Goal: Transaction & Acquisition: Purchase product/service

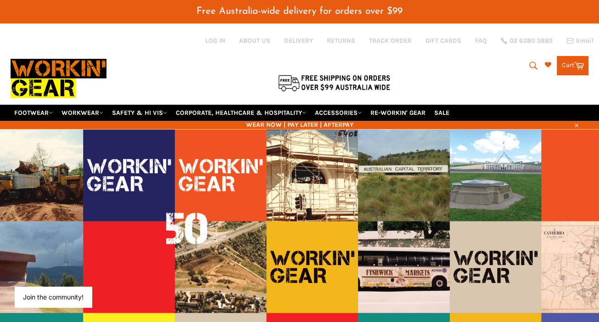
click at [529, 61] on icon "submit" at bounding box center [533, 66] width 10 height 10
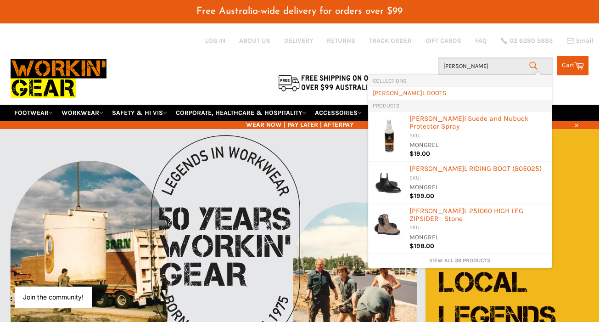
type input "mongrel"
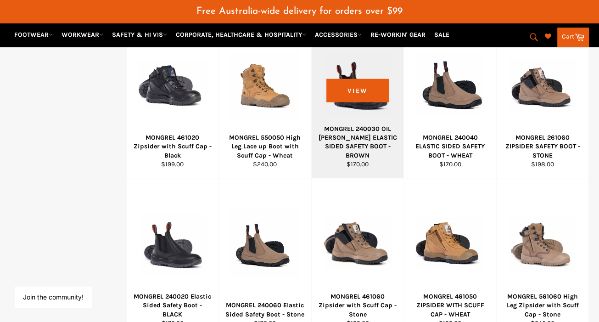
scroll to position [551, 0]
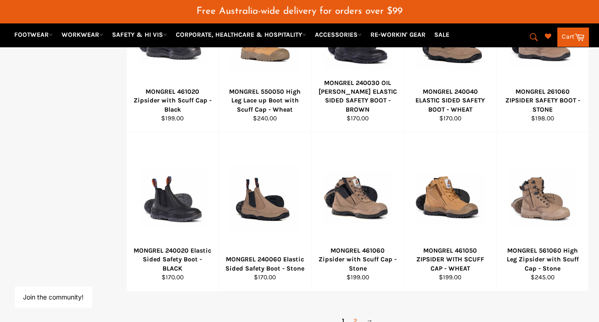
click at [355, 314] on link "2" at bounding box center [355, 320] width 13 height 13
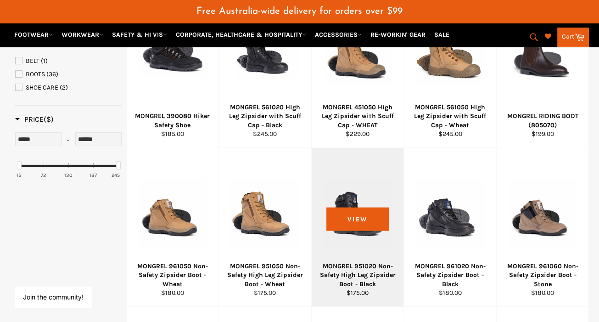
scroll to position [263, 0]
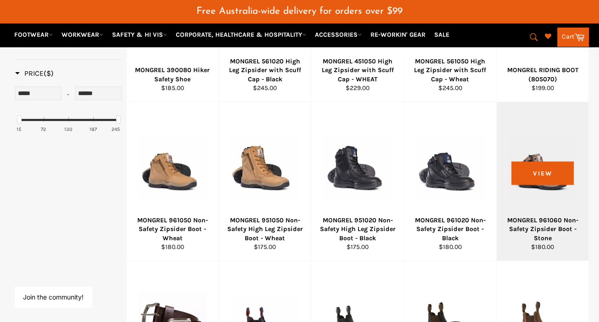
click at [527, 168] on div at bounding box center [542, 167] width 69 height 108
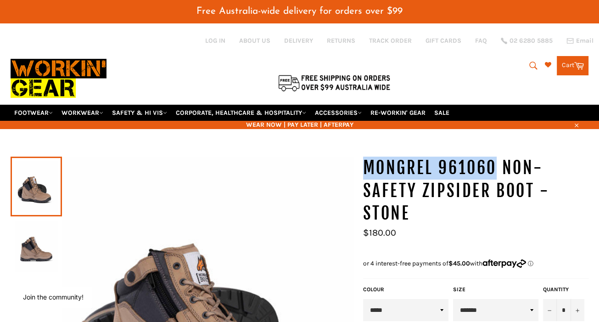
drag, startPoint x: 364, startPoint y: 152, endPoint x: 494, endPoint y: 156, distance: 130.4
click at [494, 157] on h1 "MONGREL 961060 Non-Safety Zipsider Boot - Stone" at bounding box center [476, 191] width 226 height 68
copy h1 "MONGREL 961060"
